Goal: Find specific page/section: Find specific page/section

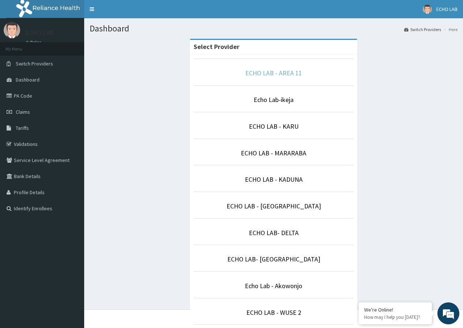
click at [265, 74] on link "ECHO LAB - AREA 11" at bounding box center [273, 73] width 57 height 8
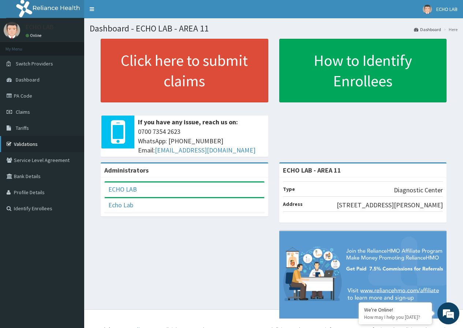
click at [15, 142] on link "Validations" at bounding box center [42, 144] width 84 height 16
